Goal: Information Seeking & Learning: Check status

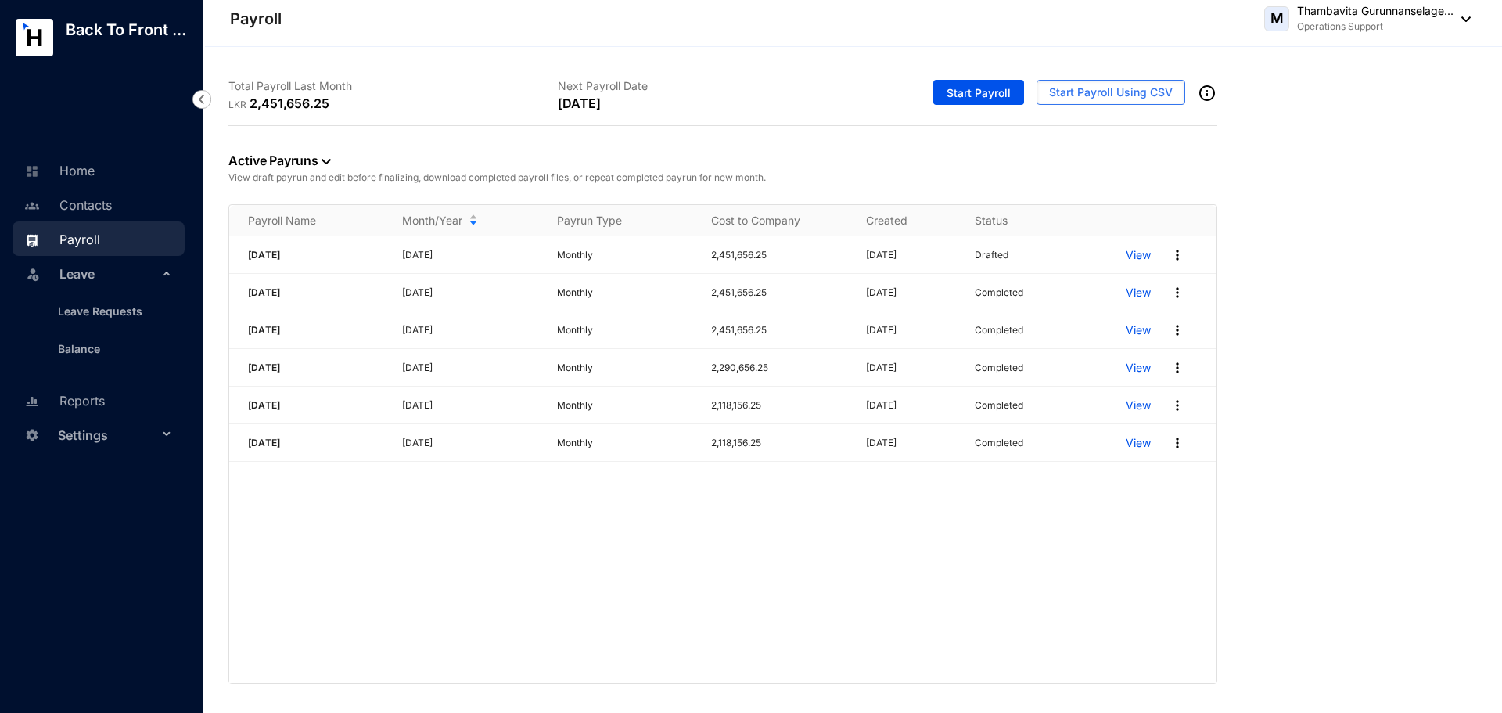
click at [593, 577] on div "September 2025 September 2025 Monthly 2,451,656.25 07/10/2025 Drafted View Augu…" at bounding box center [722, 459] width 987 height 447
click at [84, 304] on link "Leave Requests" at bounding box center [93, 310] width 97 height 13
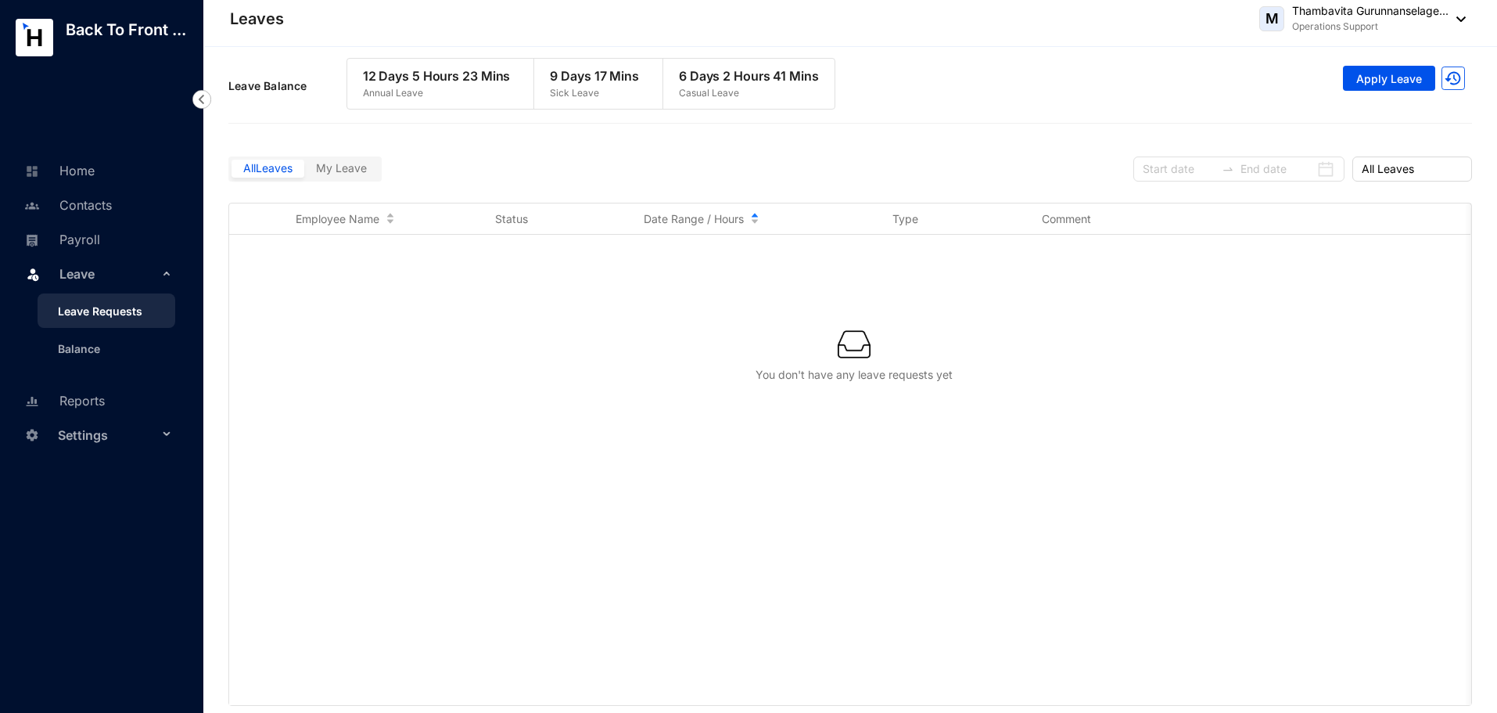
click at [168, 271] on icon at bounding box center [168, 271] width 8 height 0
click at [168, 275] on div "Leave" at bounding box center [99, 273] width 172 height 34
click at [92, 344] on link "Balance" at bounding box center [72, 348] width 55 height 13
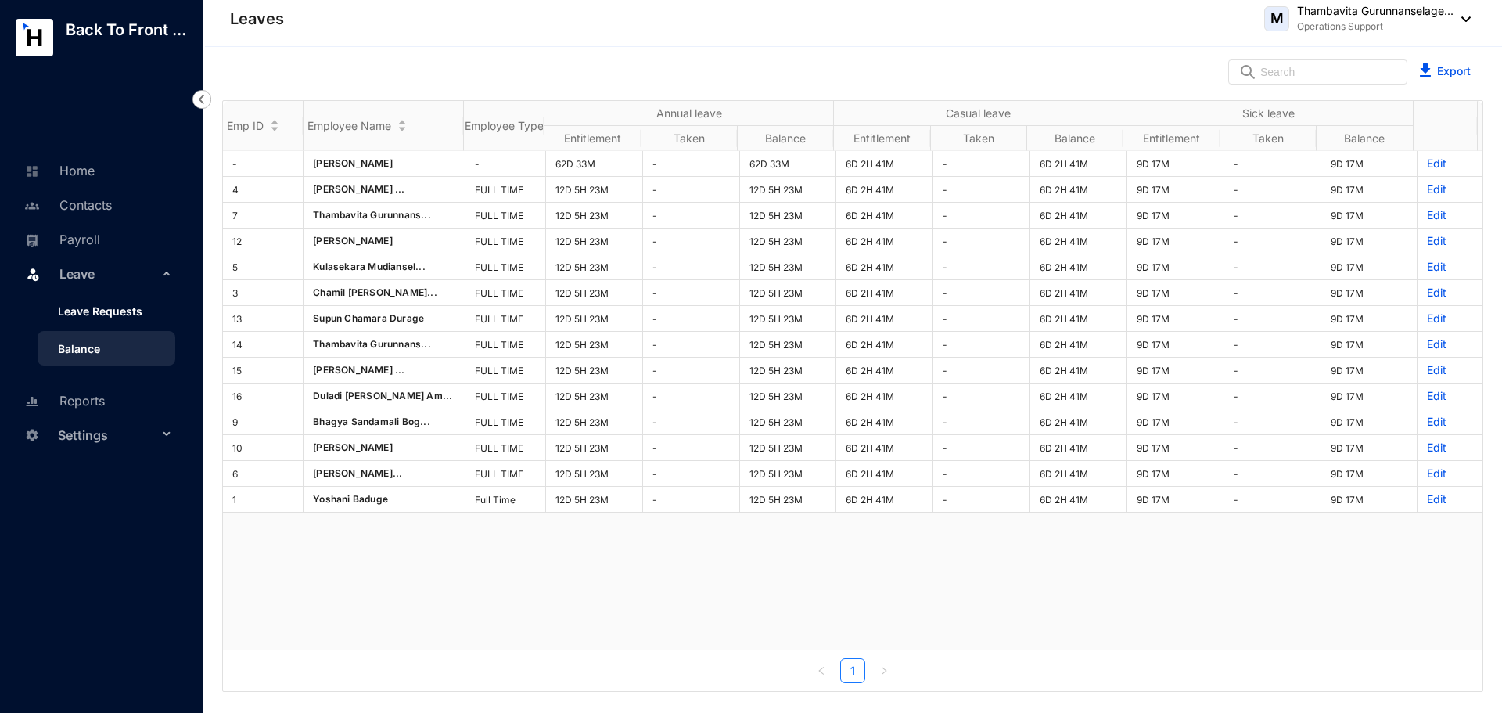
click at [90, 314] on link "Leave Requests" at bounding box center [93, 310] width 97 height 13
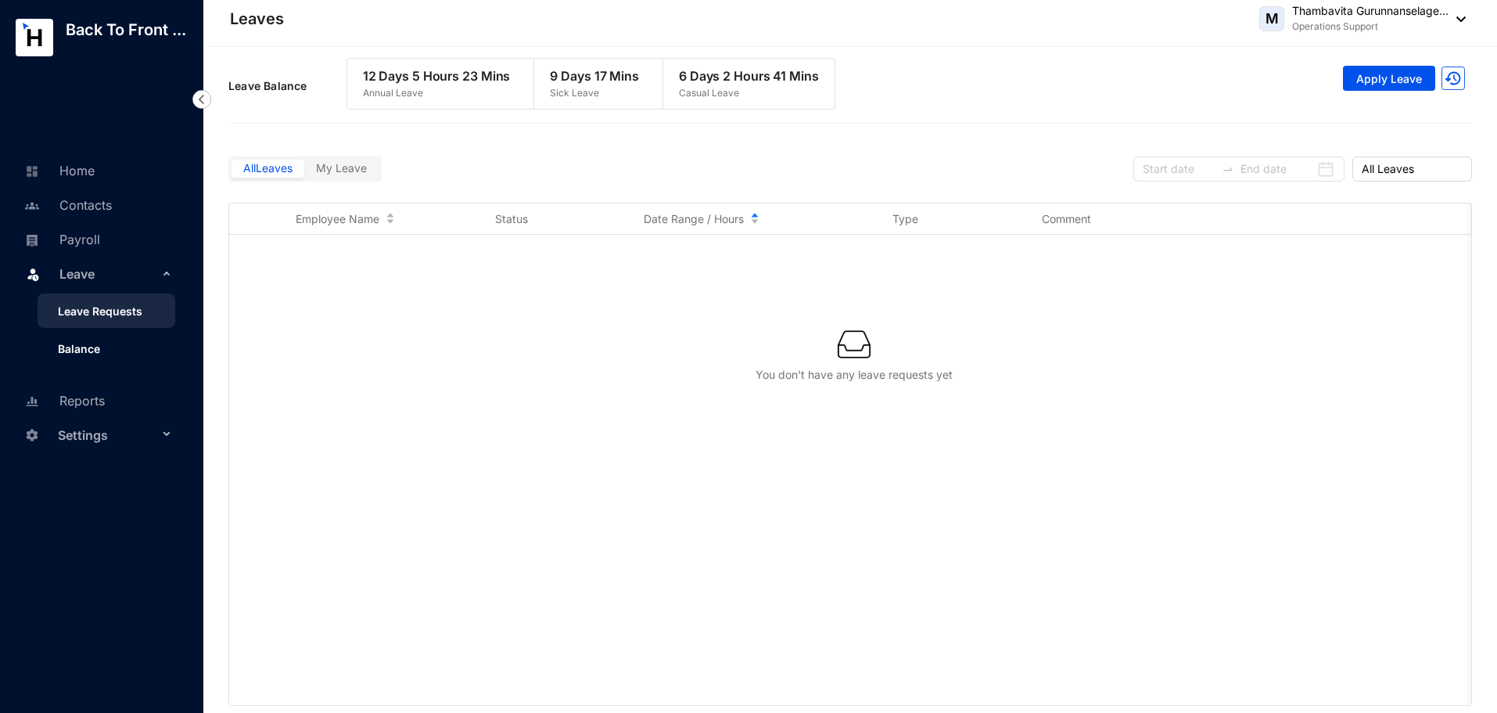
click at [97, 355] on link "Balance" at bounding box center [72, 348] width 55 height 13
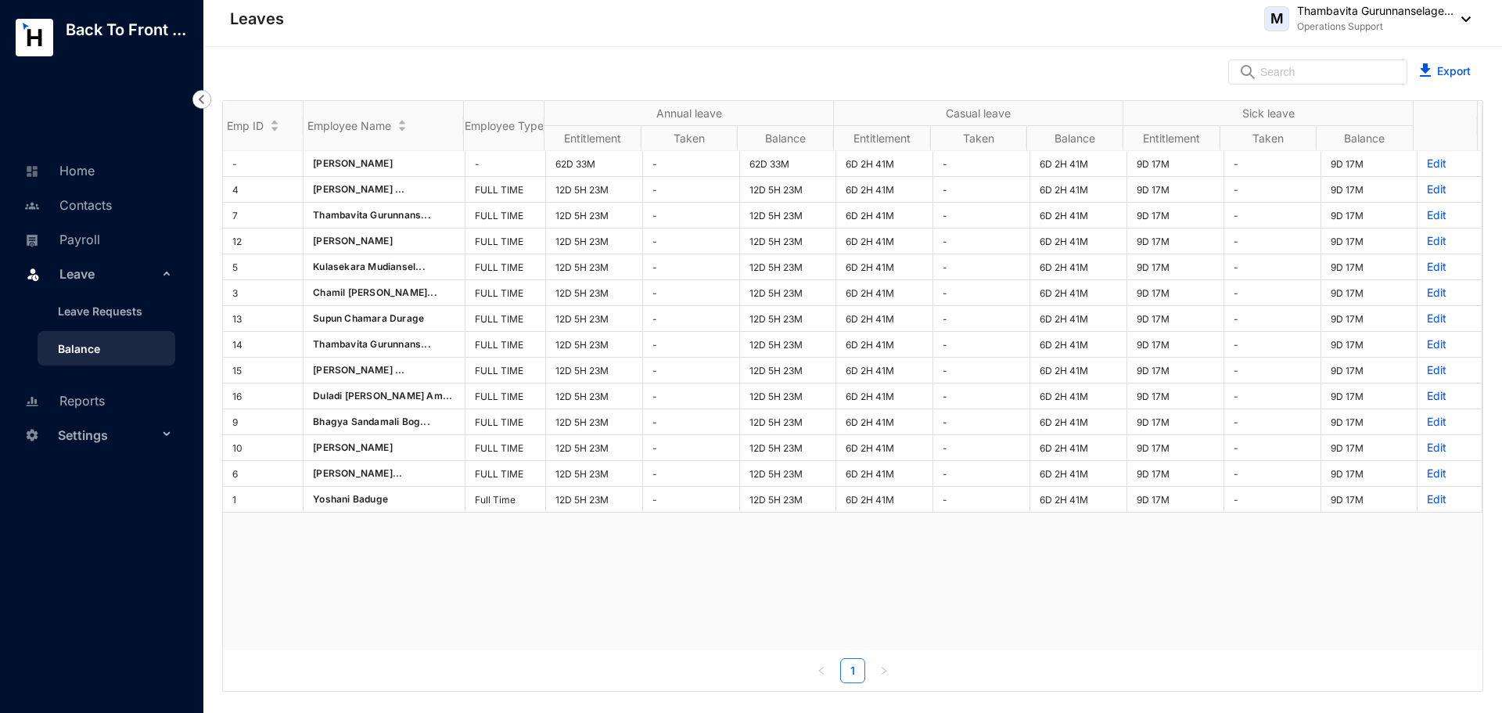
click at [432, 567] on div "- Paul Mitchell - 62D 33M - 62D 33M 6D 2H 41M - 6D 2H 41M 9D 17M - 9D 17M Edit …" at bounding box center [852, 400] width 1259 height 499
click at [518, 544] on div "- Paul Mitchell - 62D 33M - 62D 33M 6D 2H 41M - 6D 2H 41M 9D 17M - 9D 17M Edit …" at bounding box center [852, 400] width 1259 height 499
